Goal: Task Accomplishment & Management: Manage account settings

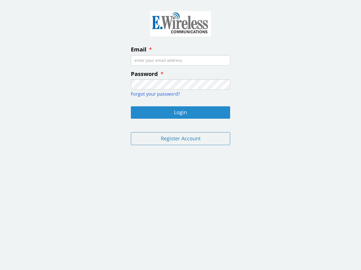
click at [180, 113] on button "Login" at bounding box center [180, 112] width 99 height 12
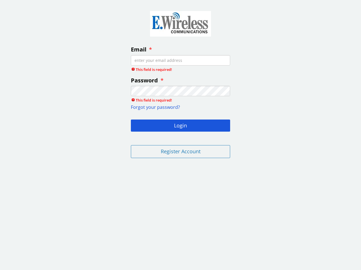
click at [180, 139] on fieldset "Email This field is required! Password This field is required! Forgot your pass…" at bounding box center [180, 83] width 108 height 159
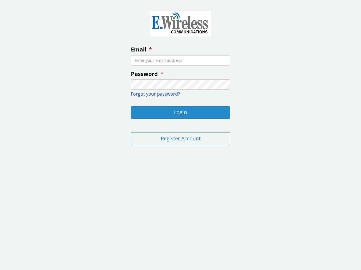
click at [180, 113] on button "Login" at bounding box center [180, 112] width 99 height 12
